Goal: Complete application form

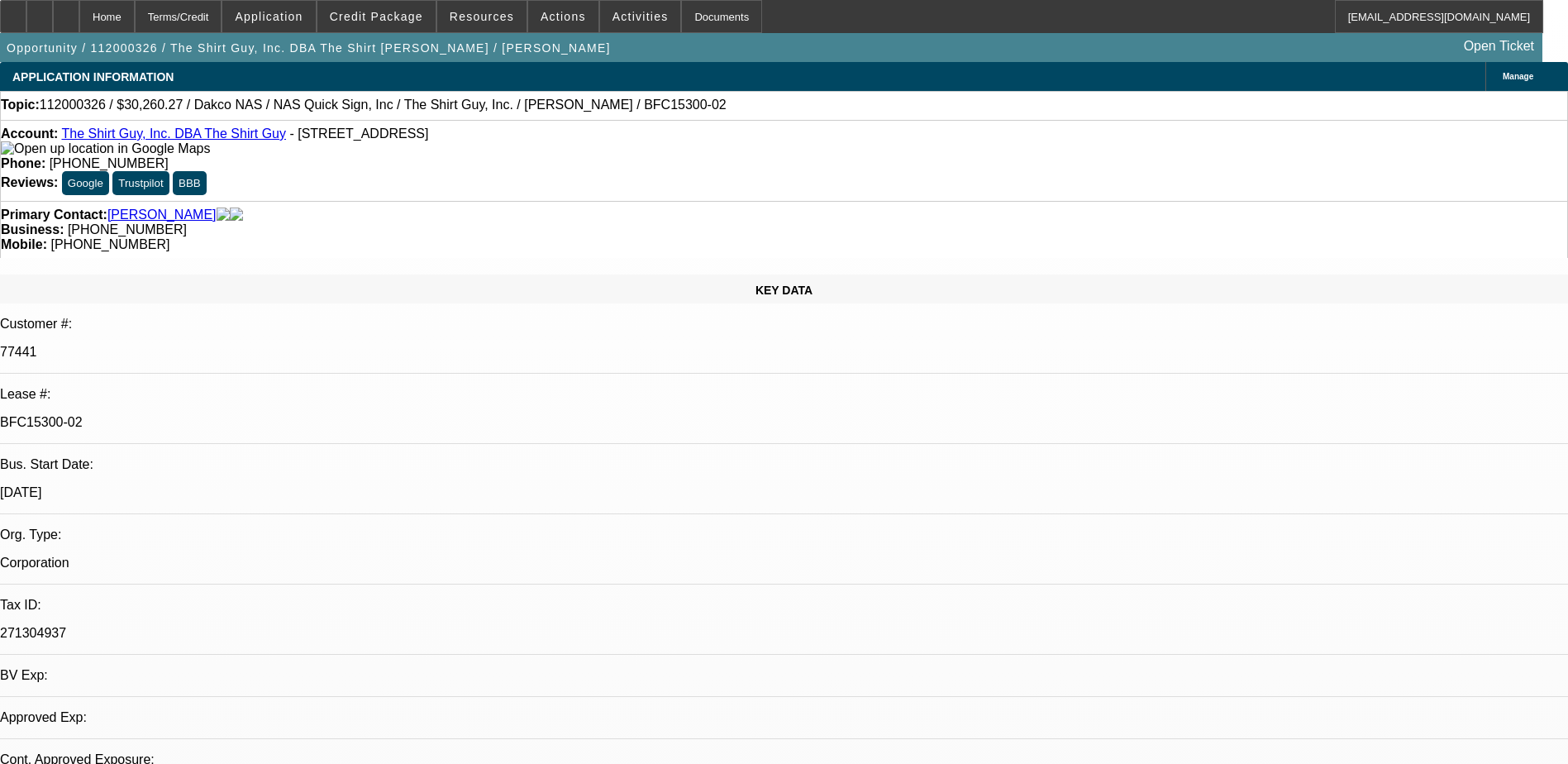
select select "0"
select select "0.1"
select select "4"
select select "0"
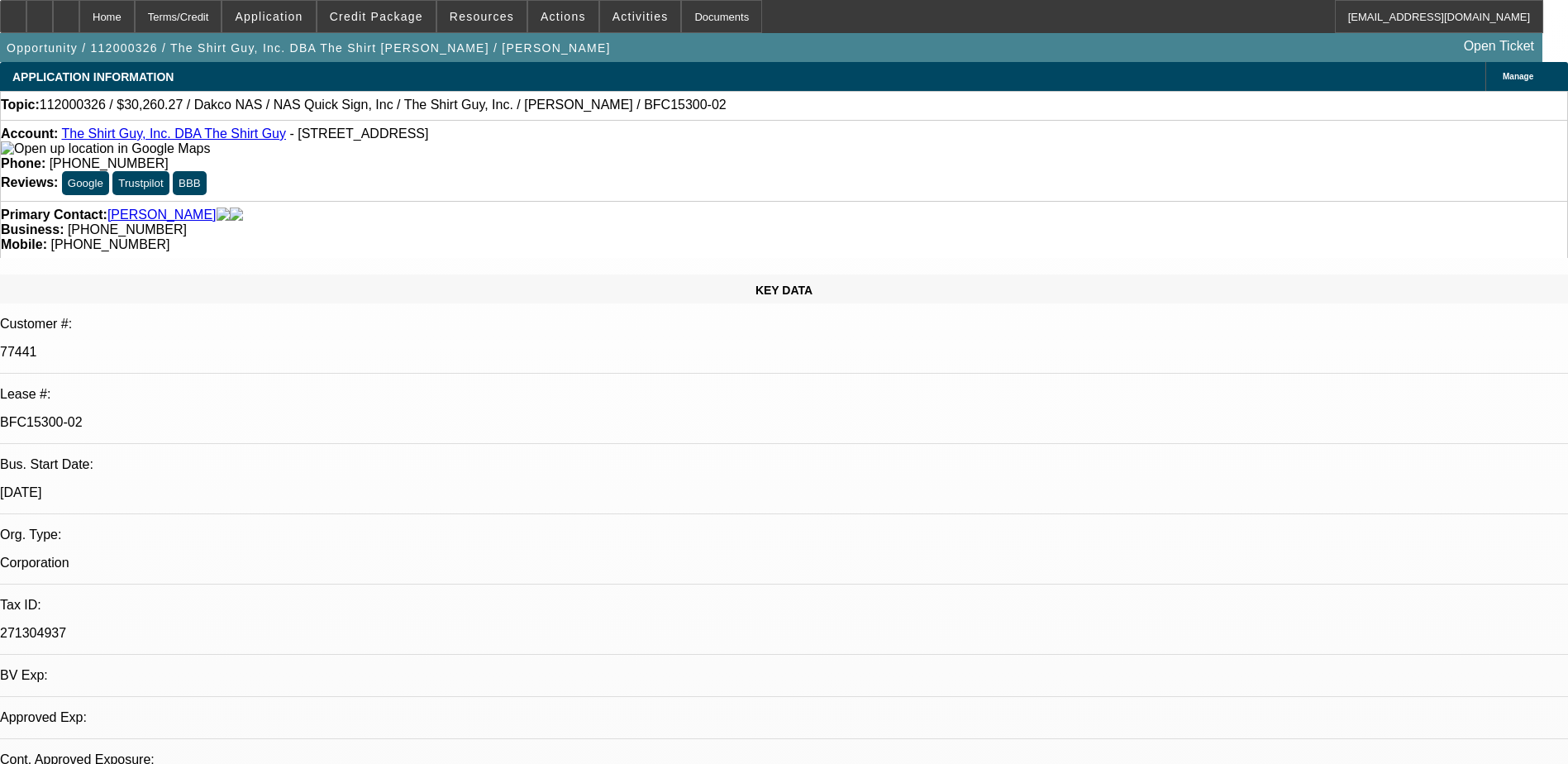
select select "0"
select select "0.1"
select select "4"
select select "0"
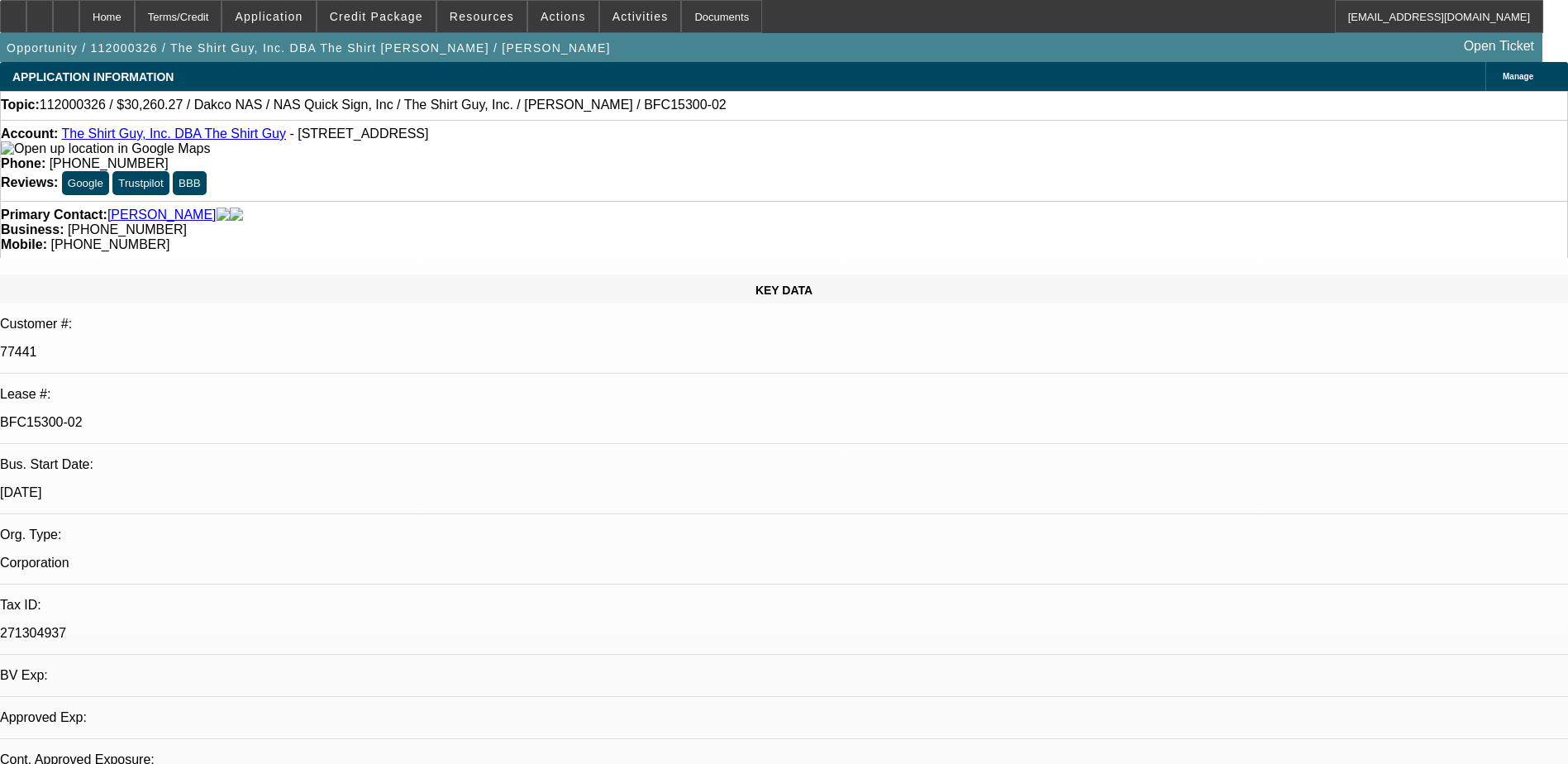
select select "0.1"
select select "4"
select select "0"
select select "0.1"
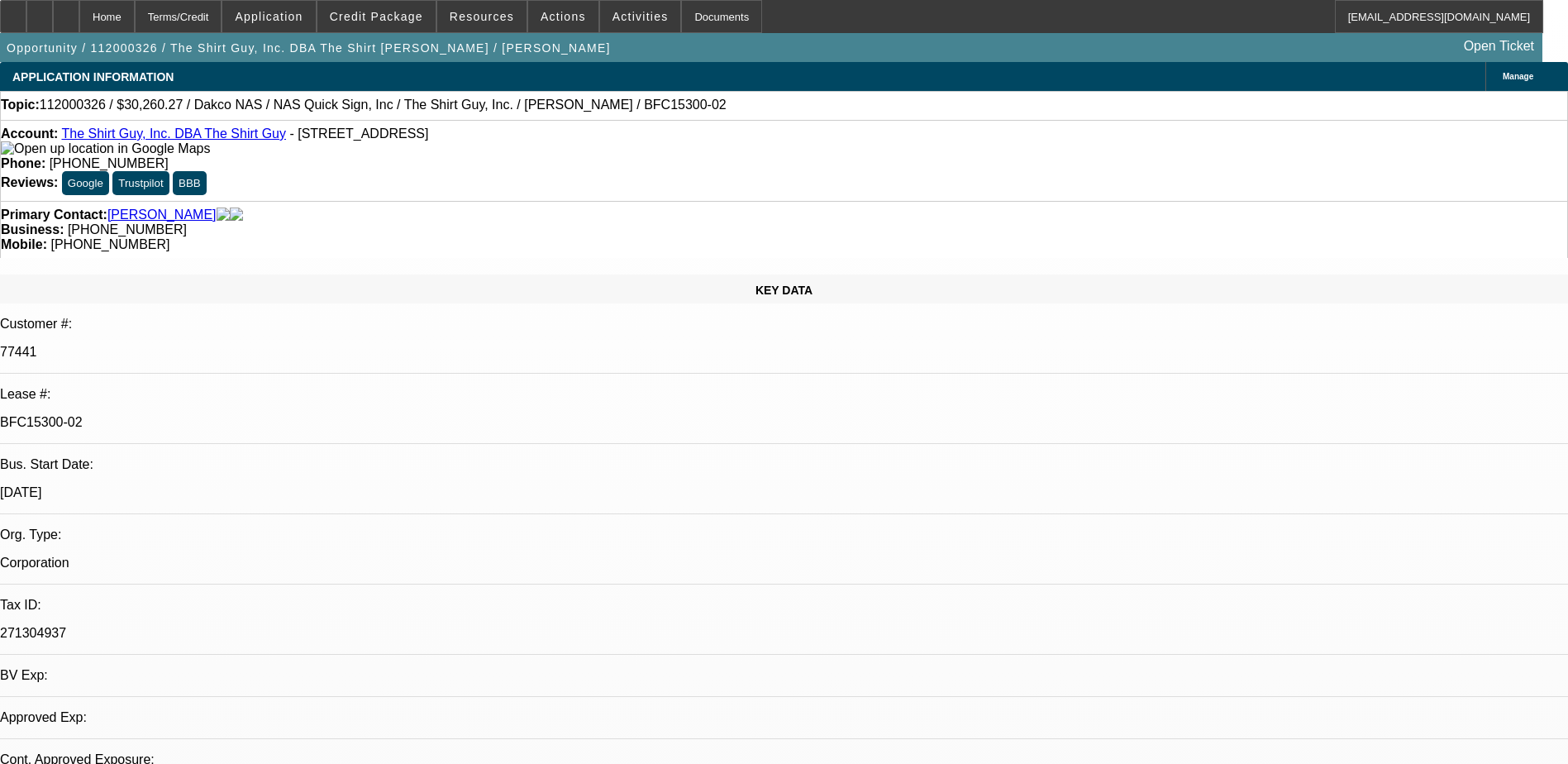
select select "4"
